Goal: Navigation & Orientation: Find specific page/section

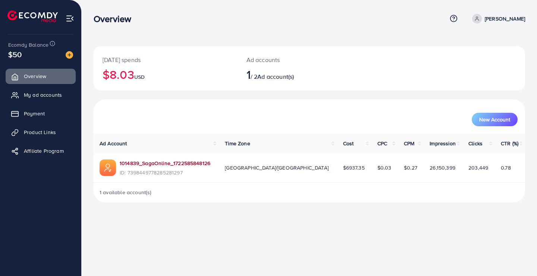
click at [170, 163] on link "1014839_SagaOnline_1722585848126" at bounding box center [165, 162] width 91 height 7
click at [53, 97] on span "My ad accounts" at bounding box center [45, 94] width 38 height 7
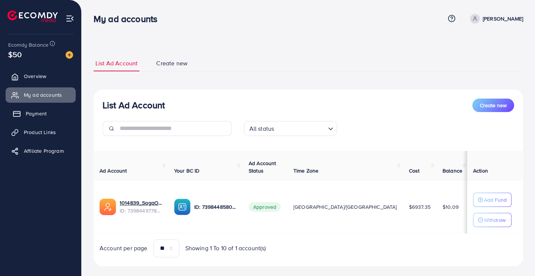
click at [23, 111] on link "Payment" at bounding box center [41, 113] width 70 height 15
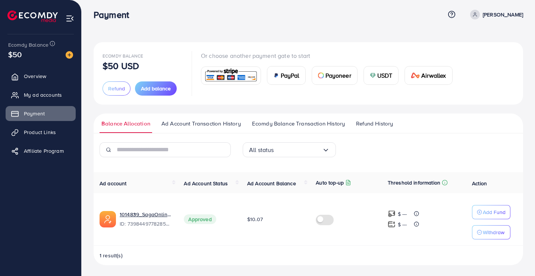
scroll to position [5, 0]
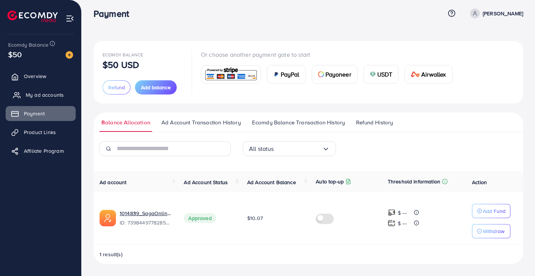
click at [45, 92] on span "My ad accounts" at bounding box center [45, 94] width 38 height 7
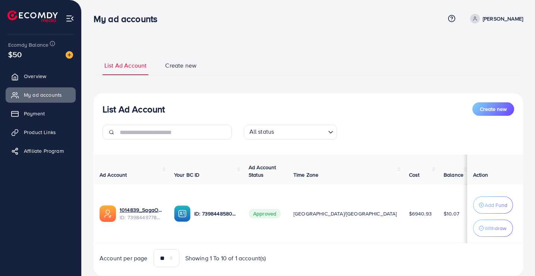
scroll to position [23, 0]
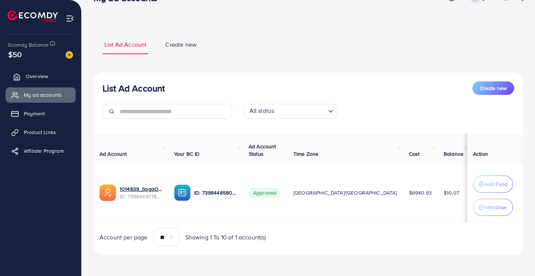
click at [16, 74] on icon at bounding box center [17, 76] width 6 height 6
